Goal: Task Accomplishment & Management: Manage account settings

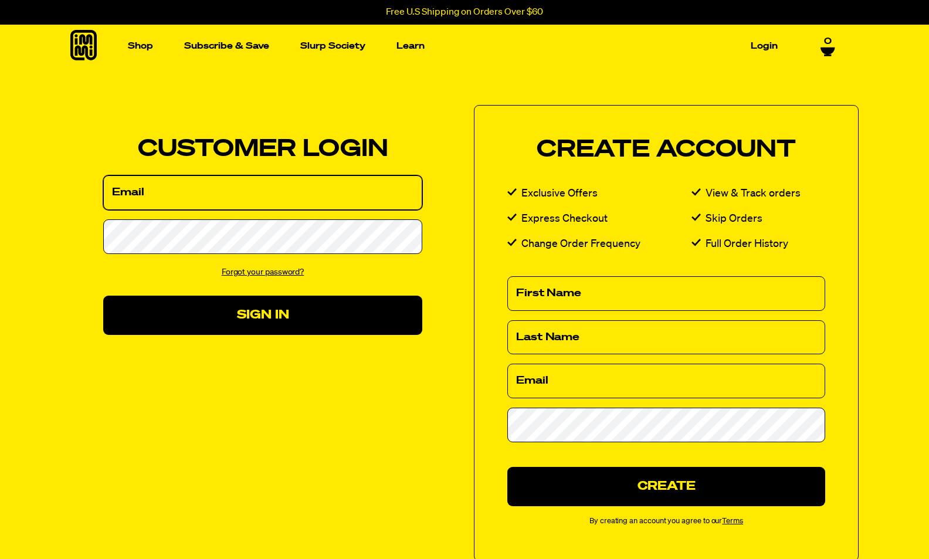
type input "[EMAIL_ADDRESS][DOMAIN_NAME]"
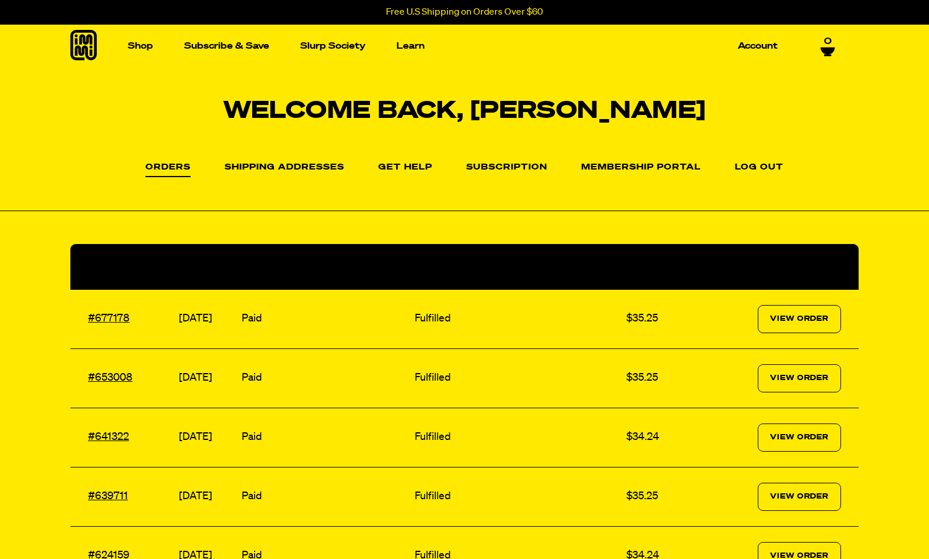
scroll to position [4, 0]
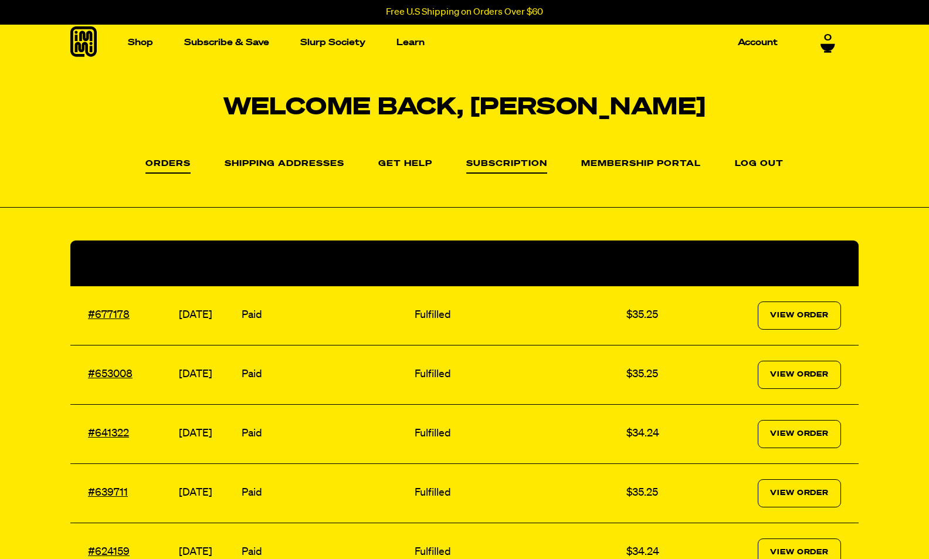
click at [510, 164] on link "Subscription" at bounding box center [506, 167] width 81 height 14
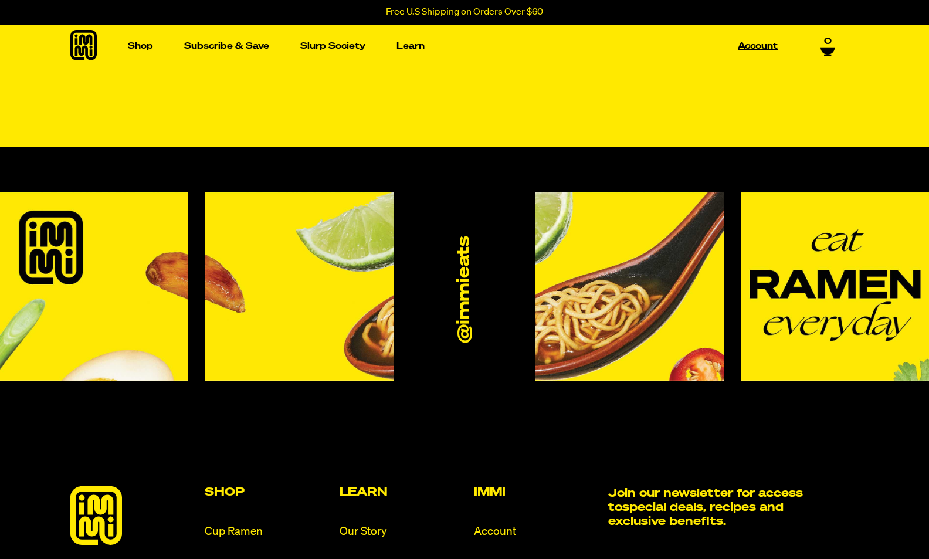
click at [745, 43] on link "Account" at bounding box center [757, 46] width 49 height 18
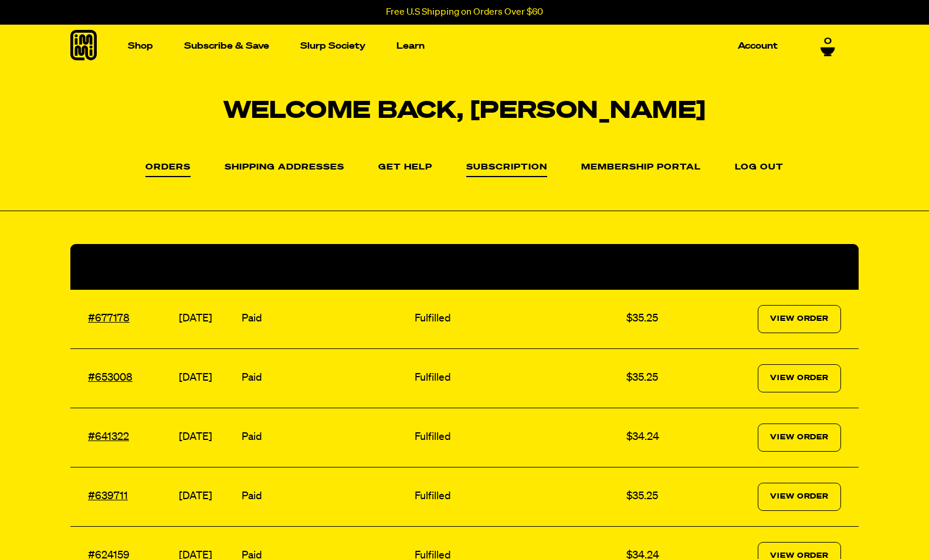
click at [529, 167] on link "Subscription" at bounding box center [506, 170] width 81 height 14
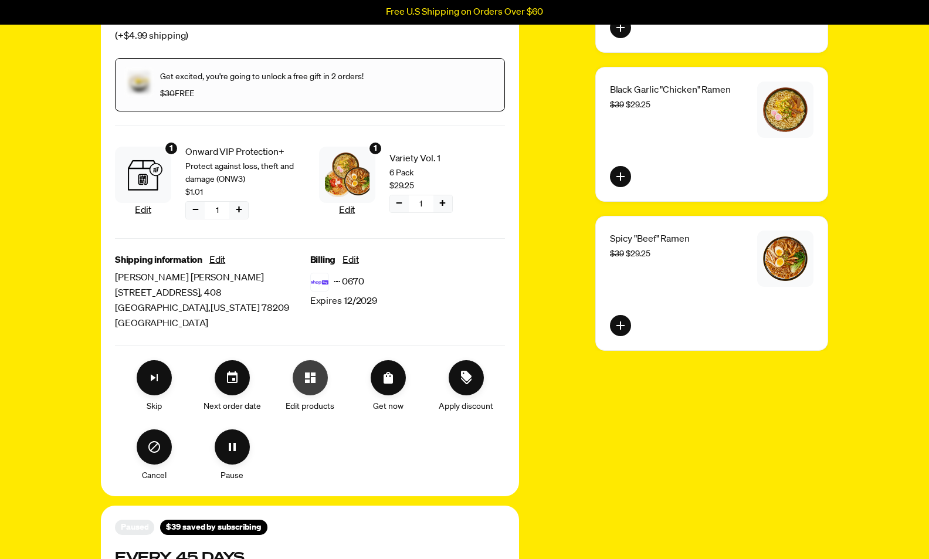
scroll to position [232, 0]
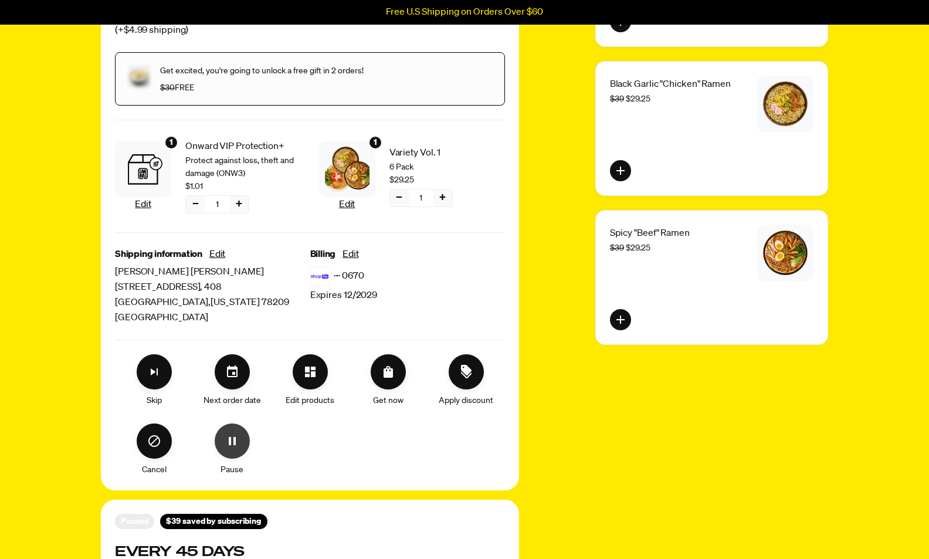
click at [236, 436] on icon "Pause" at bounding box center [232, 441] width 14 height 14
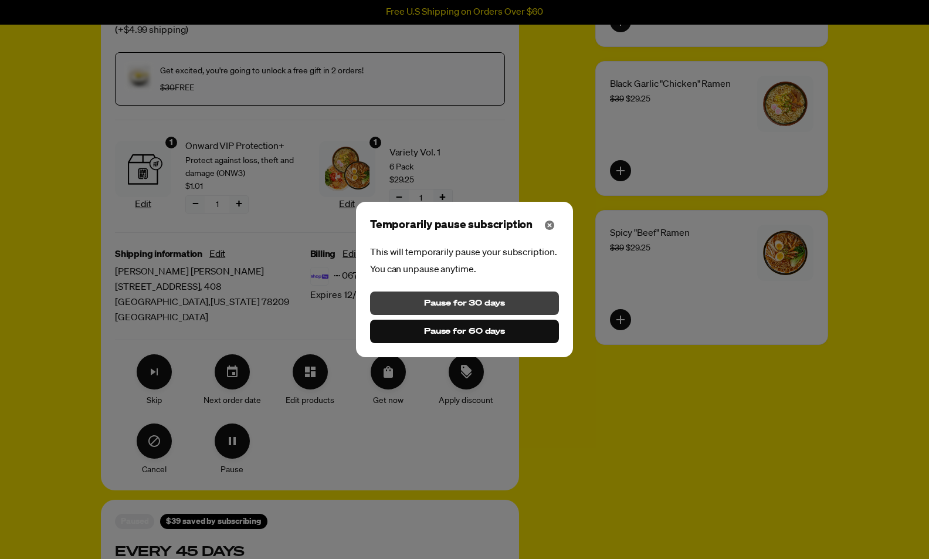
click at [477, 304] on span "Pause for 30 days" at bounding box center [464, 303] width 80 height 13
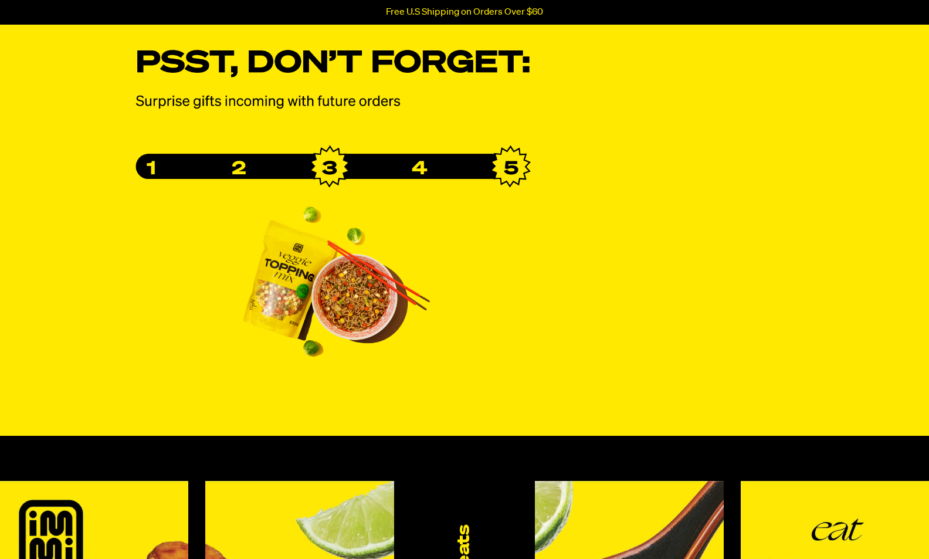
scroll to position [1198, 0]
